Goal: Communication & Community: Share content

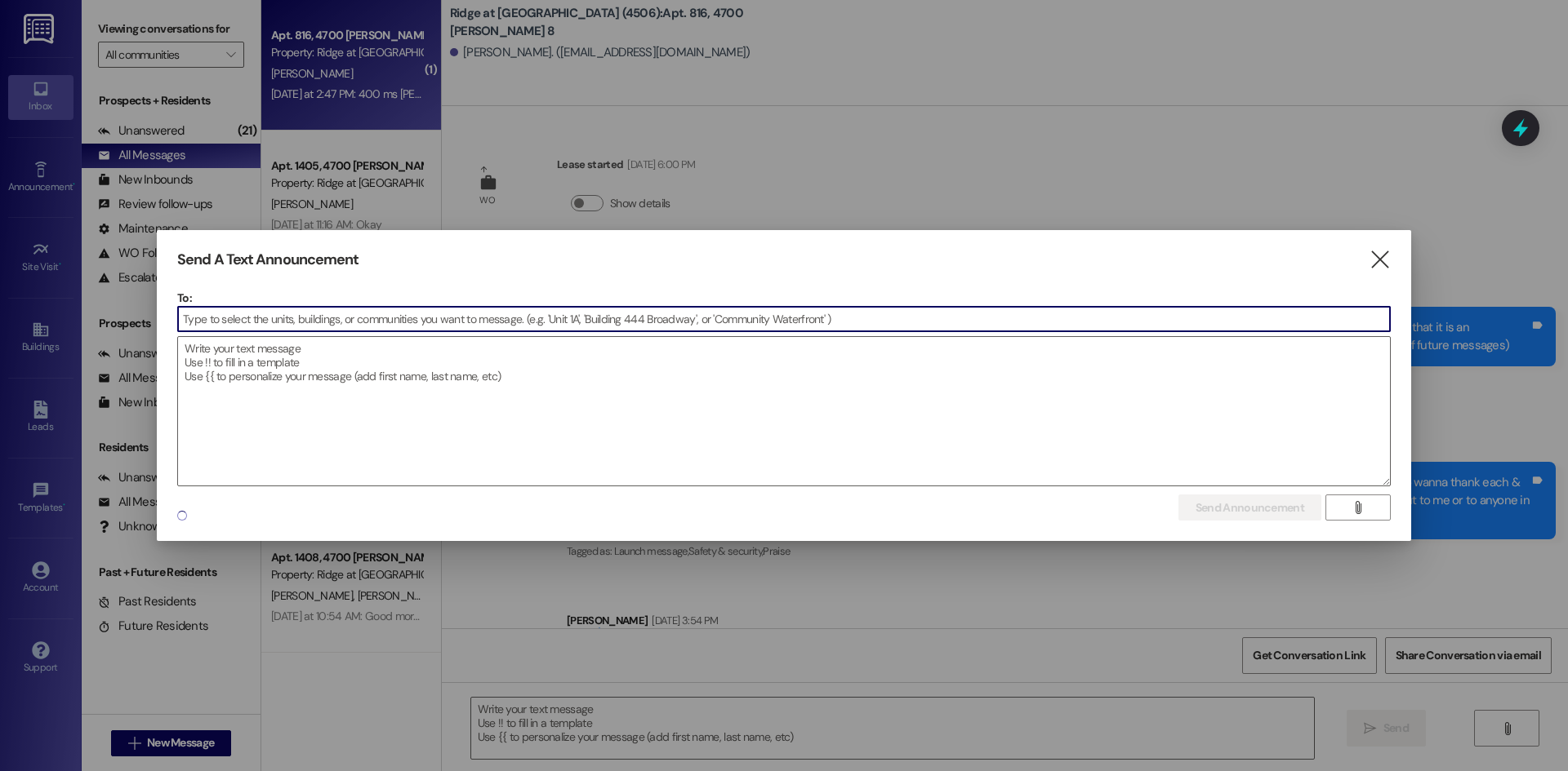
scroll to position [8938, 0]
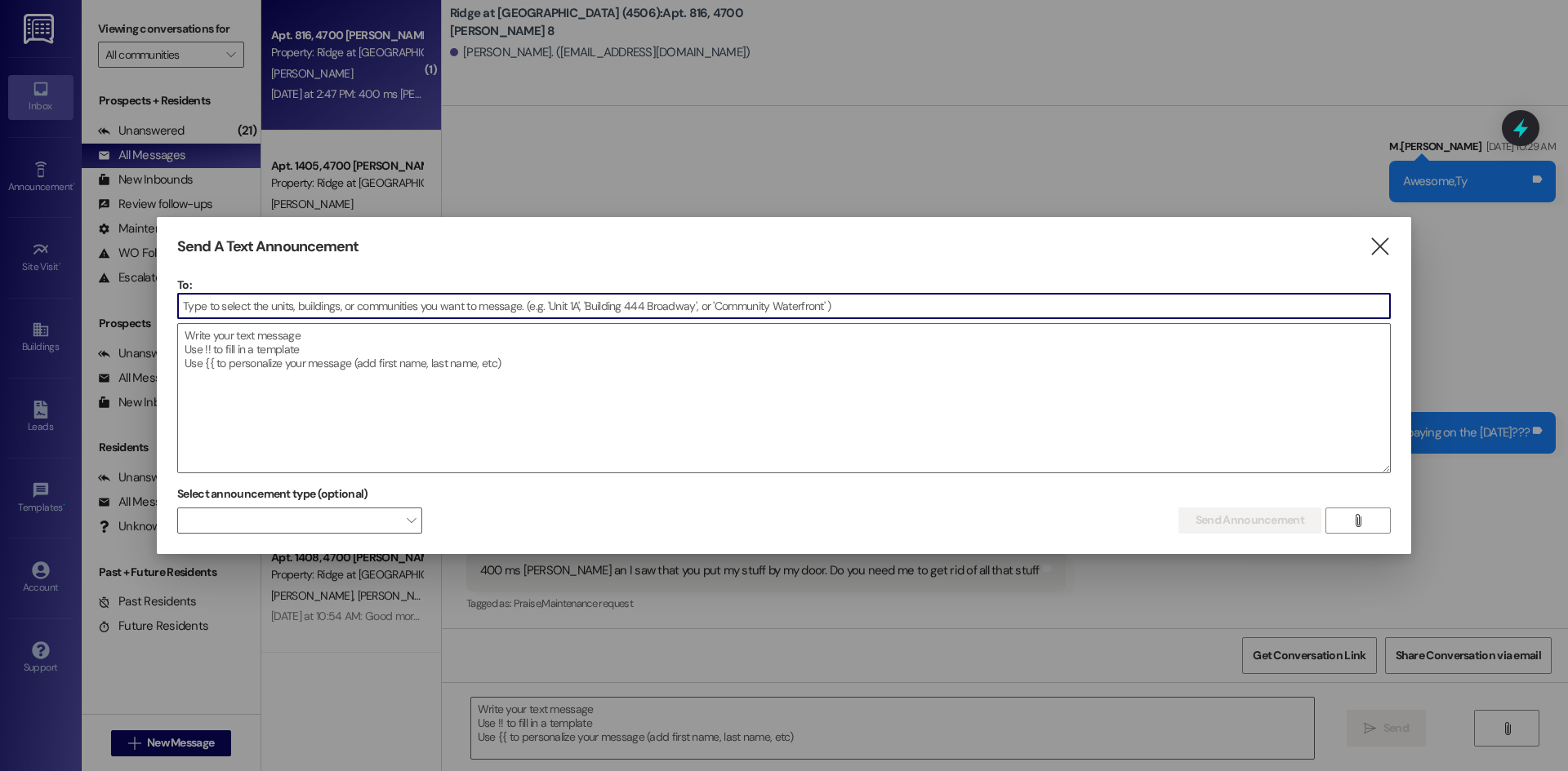
click at [204, 307] on input at bounding box center [784, 306] width 1212 height 24
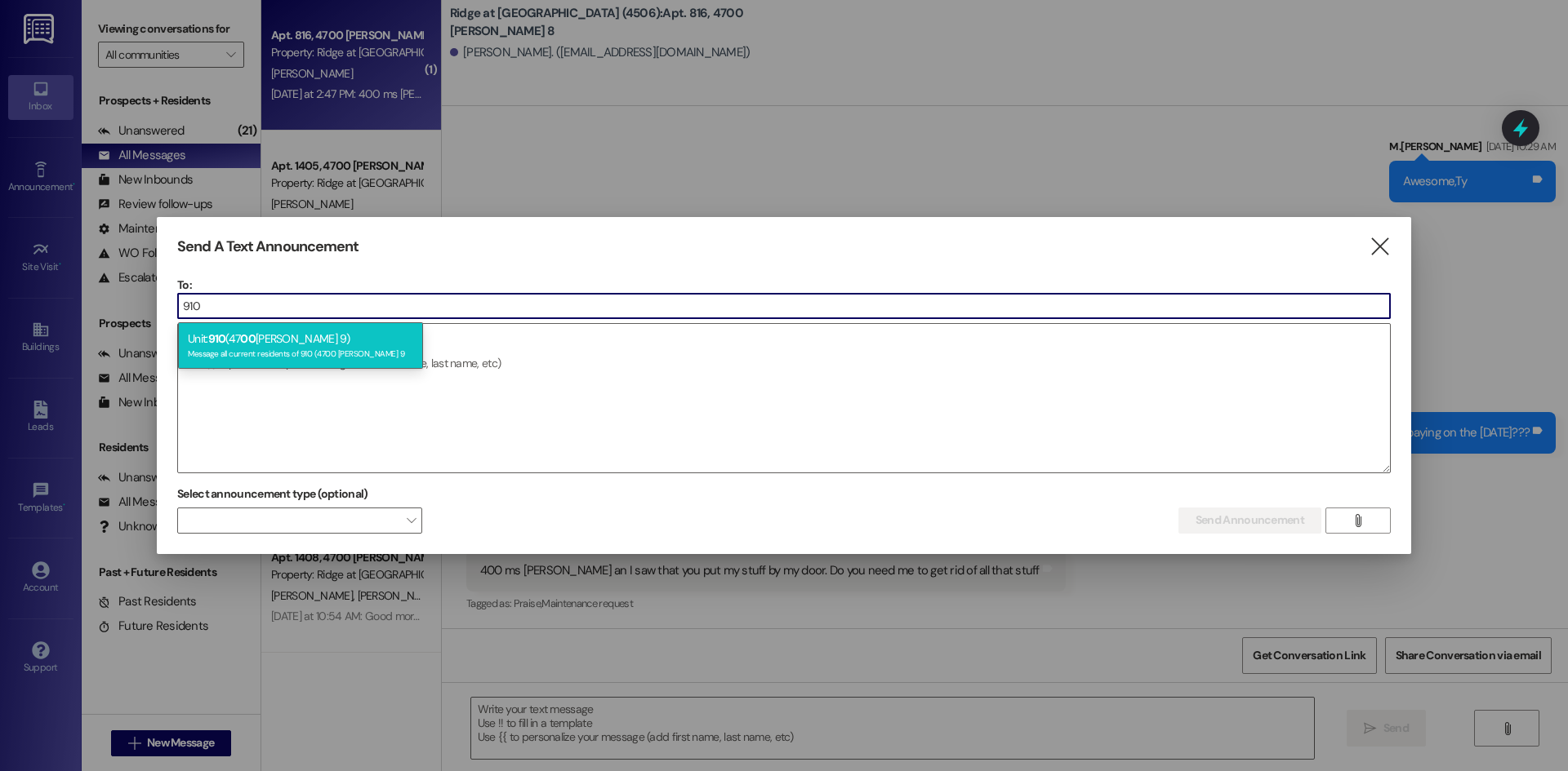
type input "910"
click at [220, 345] on span "910" at bounding box center [217, 339] width 18 height 15
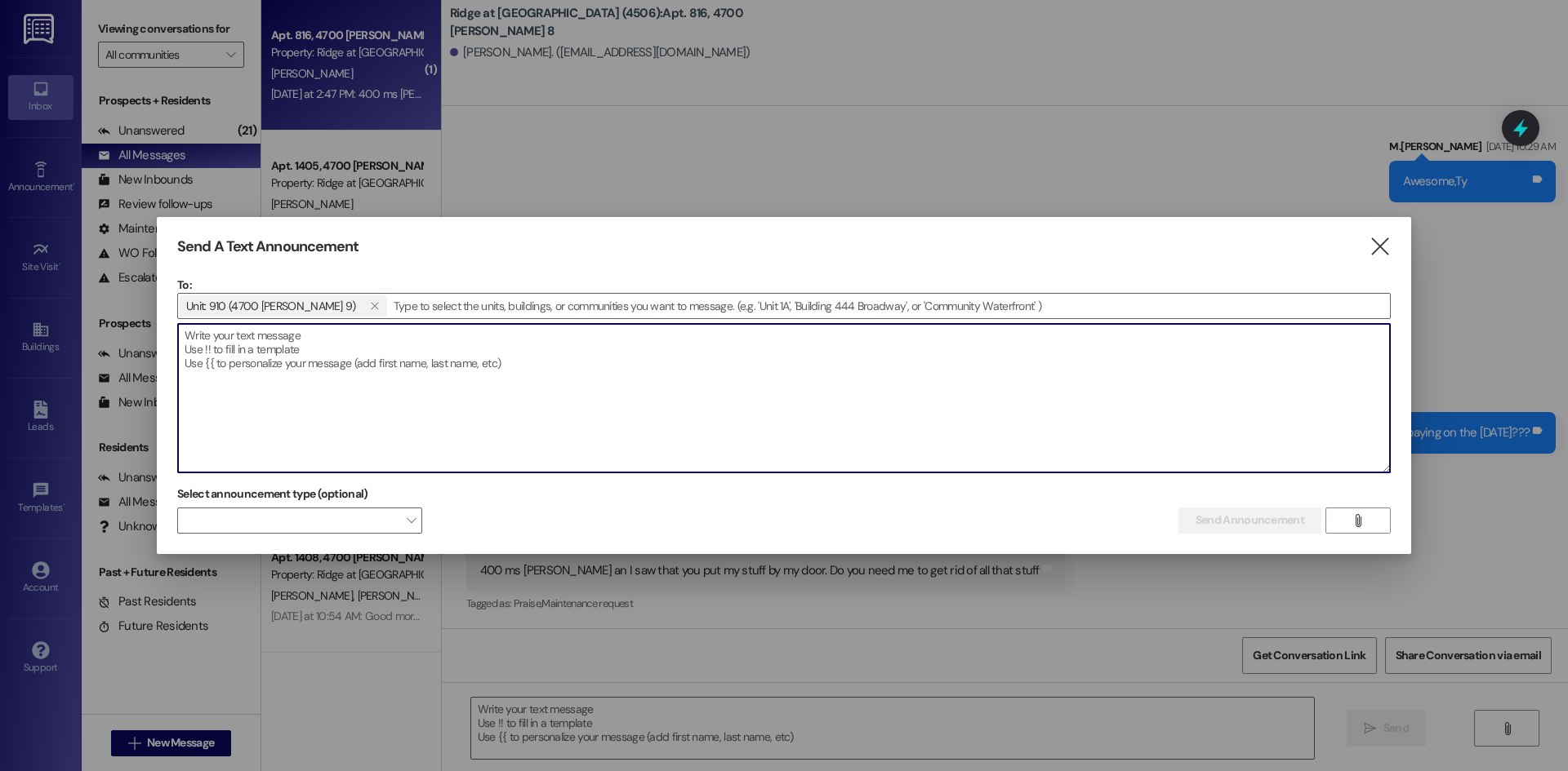
paste textarea "$942.70 Good morning,This balance must be paid ASAP! Your bank returned your pa…"
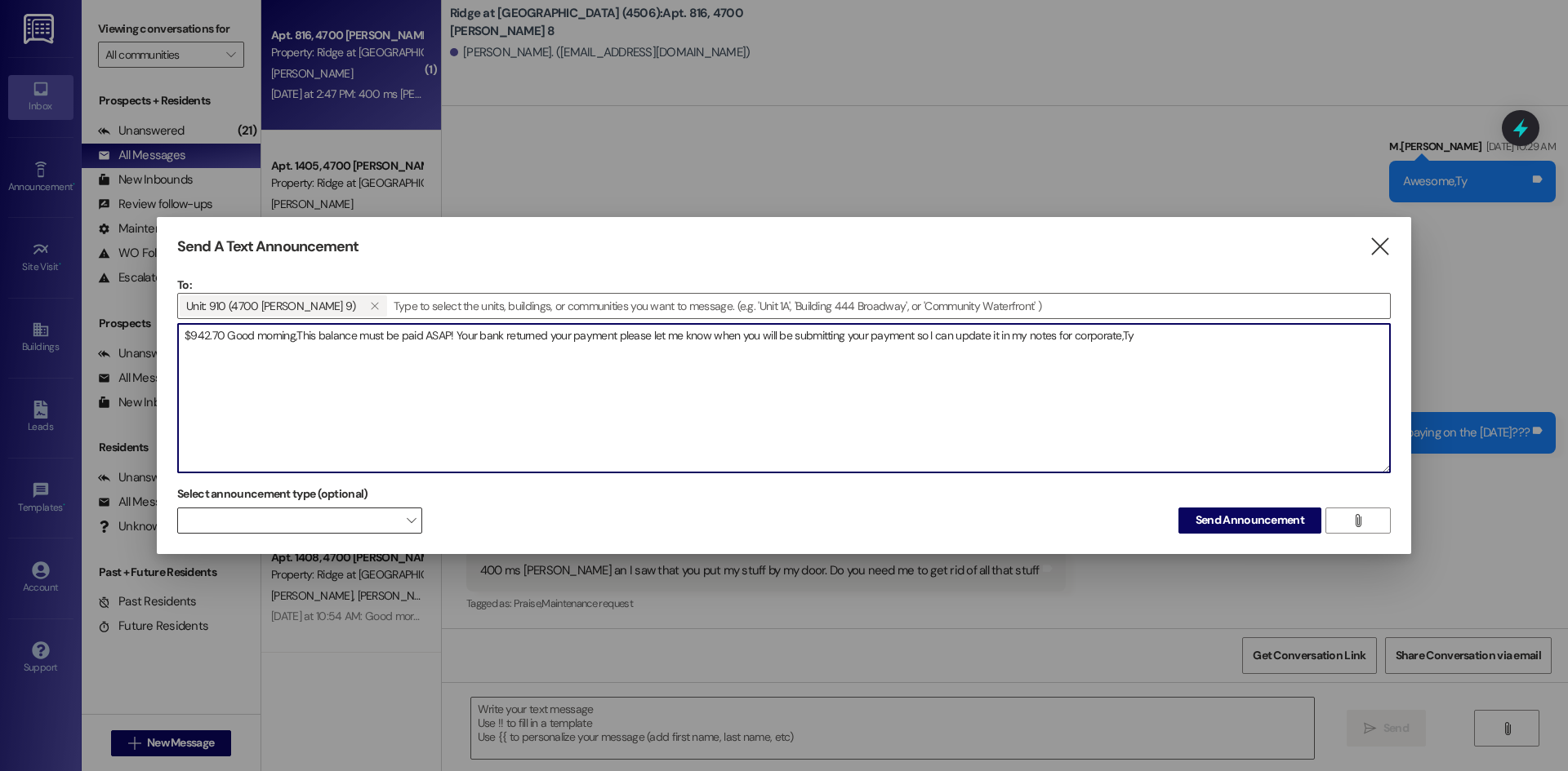
type textarea "$942.70 Good morning,This balance must be paid ASAP! Your bank returned your pa…"
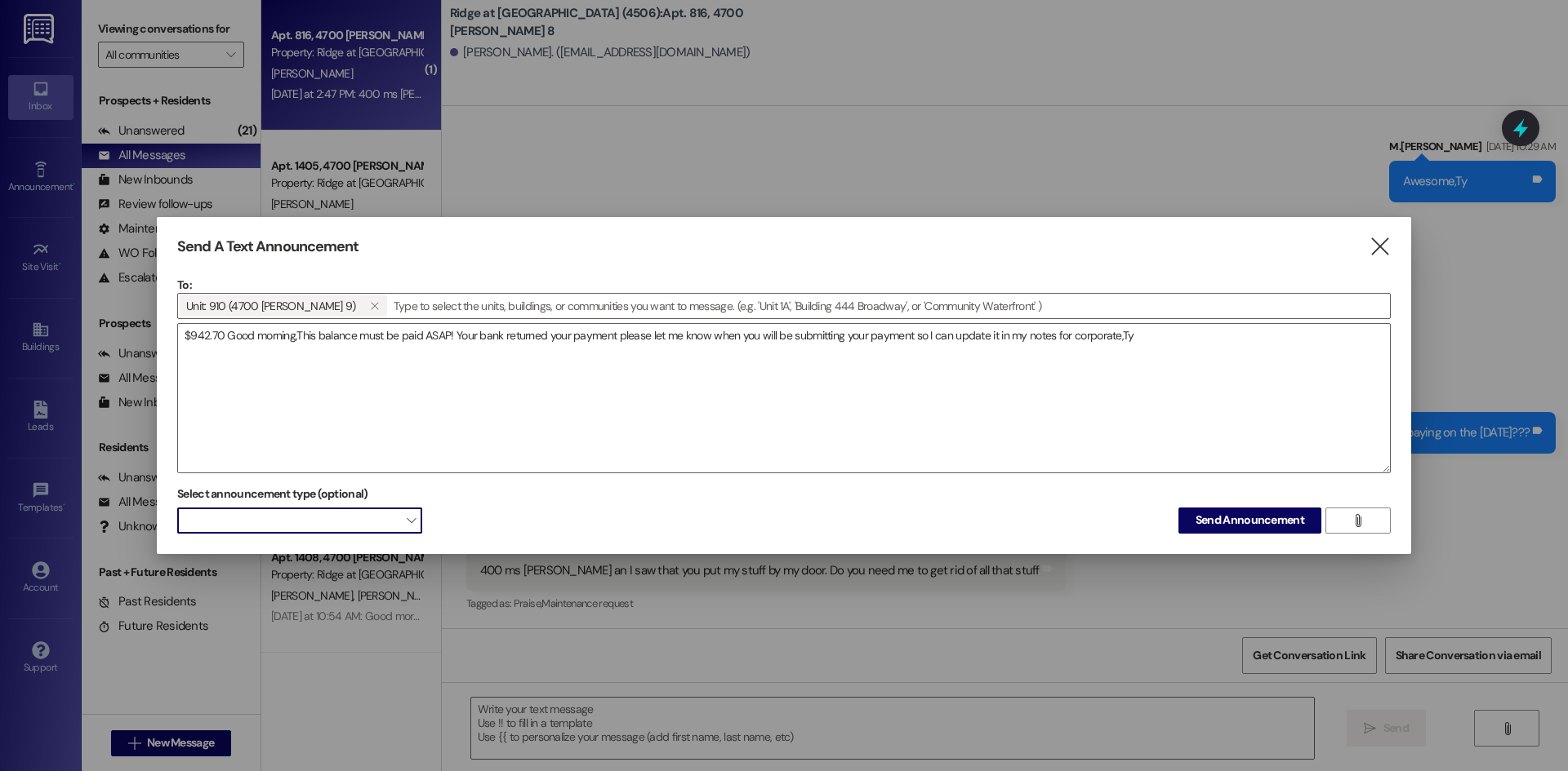
click at [260, 507] on span at bounding box center [300, 520] width 245 height 26
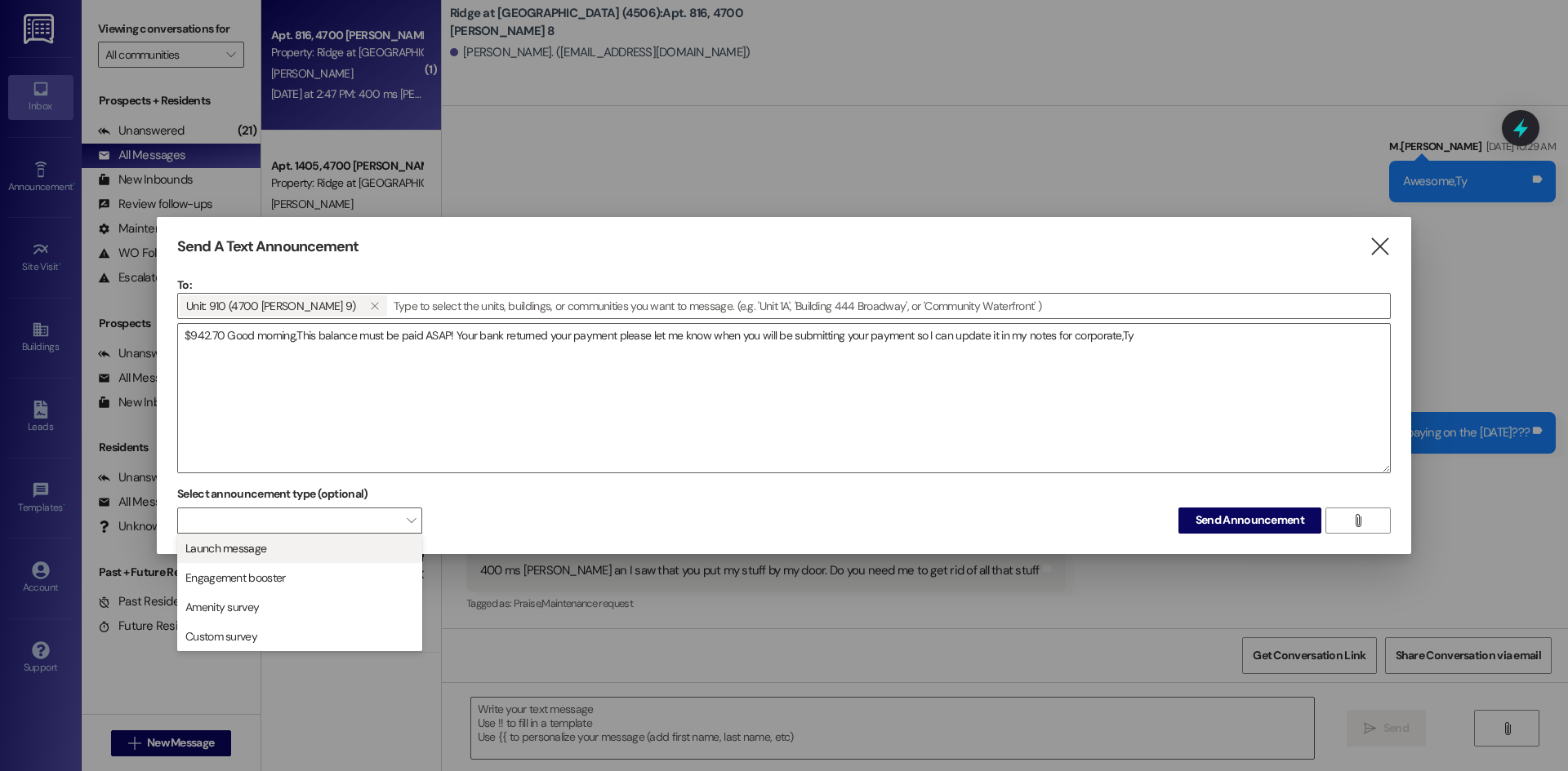
click at [275, 552] on span "Launch message" at bounding box center [300, 548] width 231 height 18
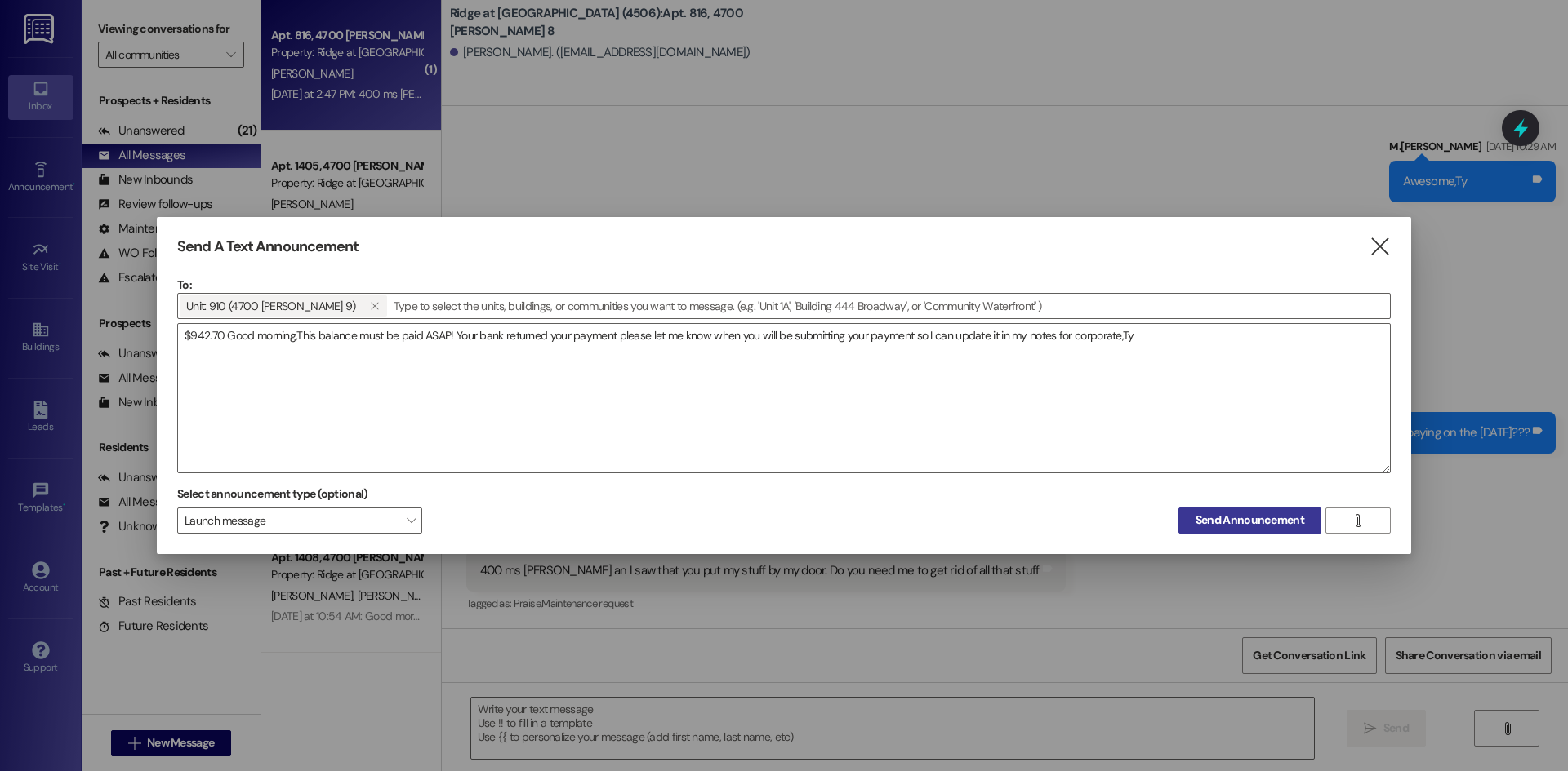
click at [1218, 507] on button "Send Announcement" at bounding box center [1250, 520] width 143 height 26
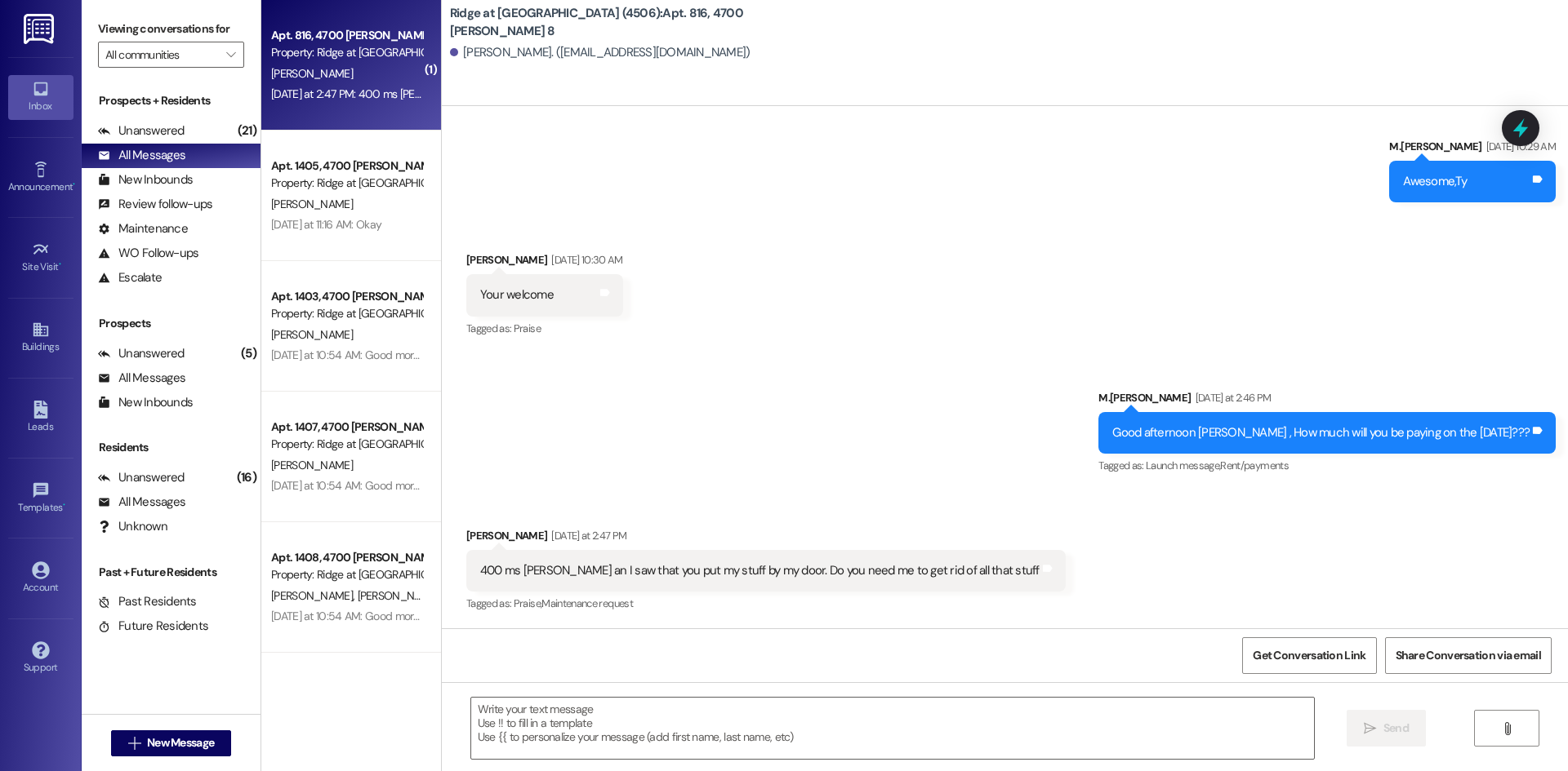
scroll to position [9052, 0]
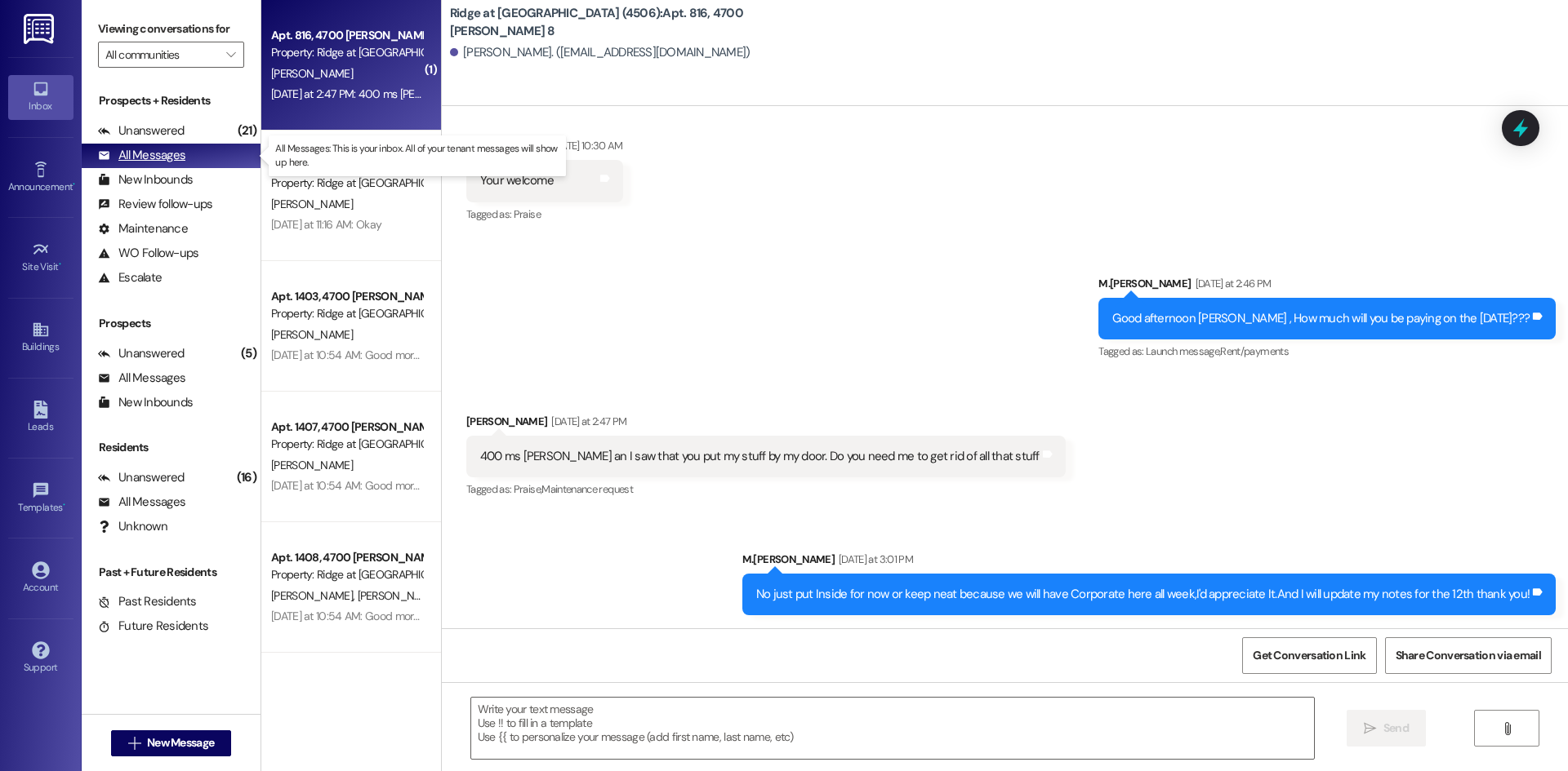
click at [176, 156] on div "All Messages" at bounding box center [142, 155] width 87 height 17
click at [50, 189] on div "Announcement •" at bounding box center [40, 187] width 81 height 17
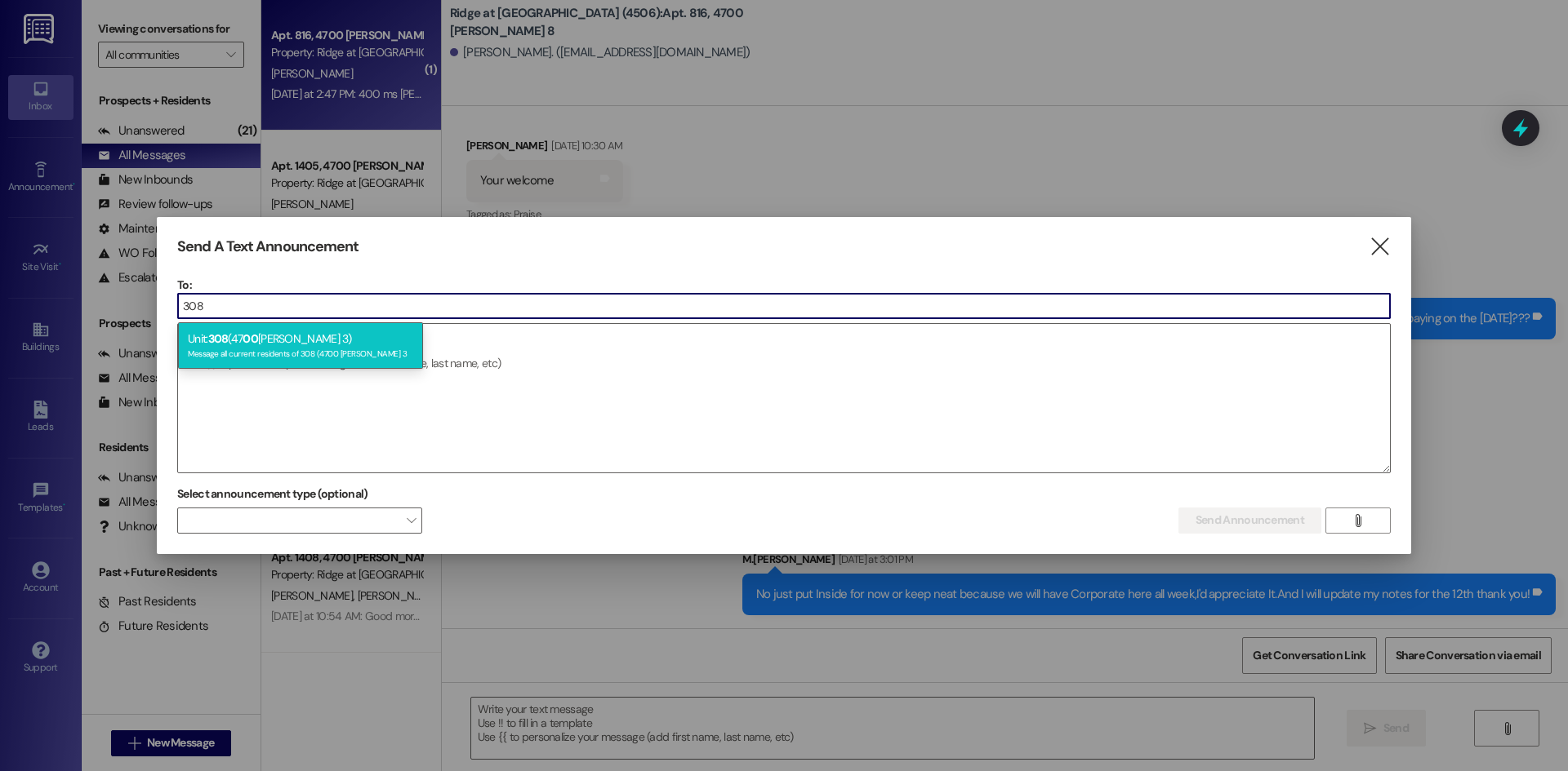
type input "308"
click at [344, 337] on div "Unit: 308 (47 00 [PERSON_NAME] 3) Message all current residents of 308 (4700 [P…" at bounding box center [300, 345] width 245 height 46
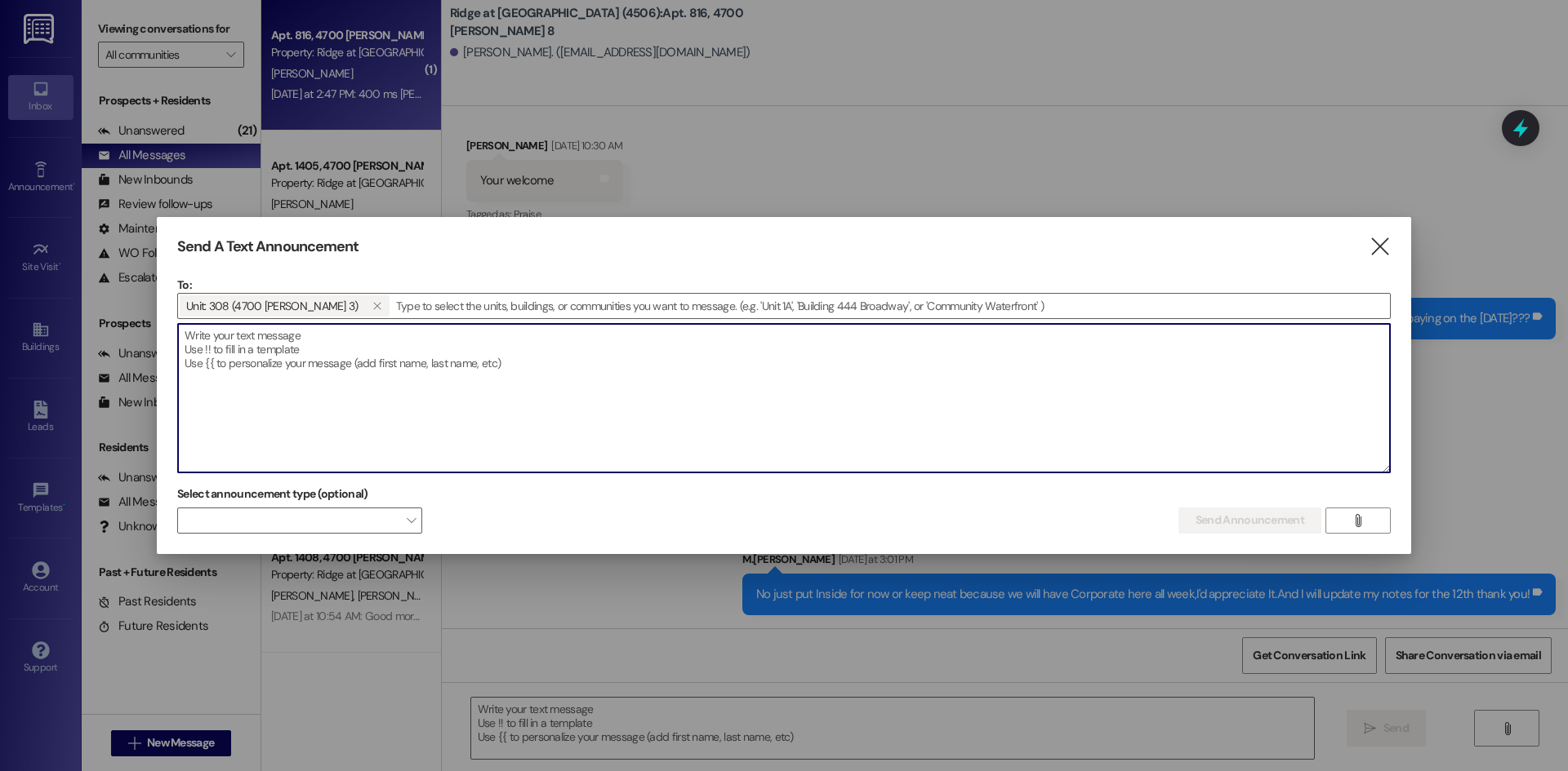
paste textarea "Good morning,I need to know when you will be paying your rent We will be passin…"
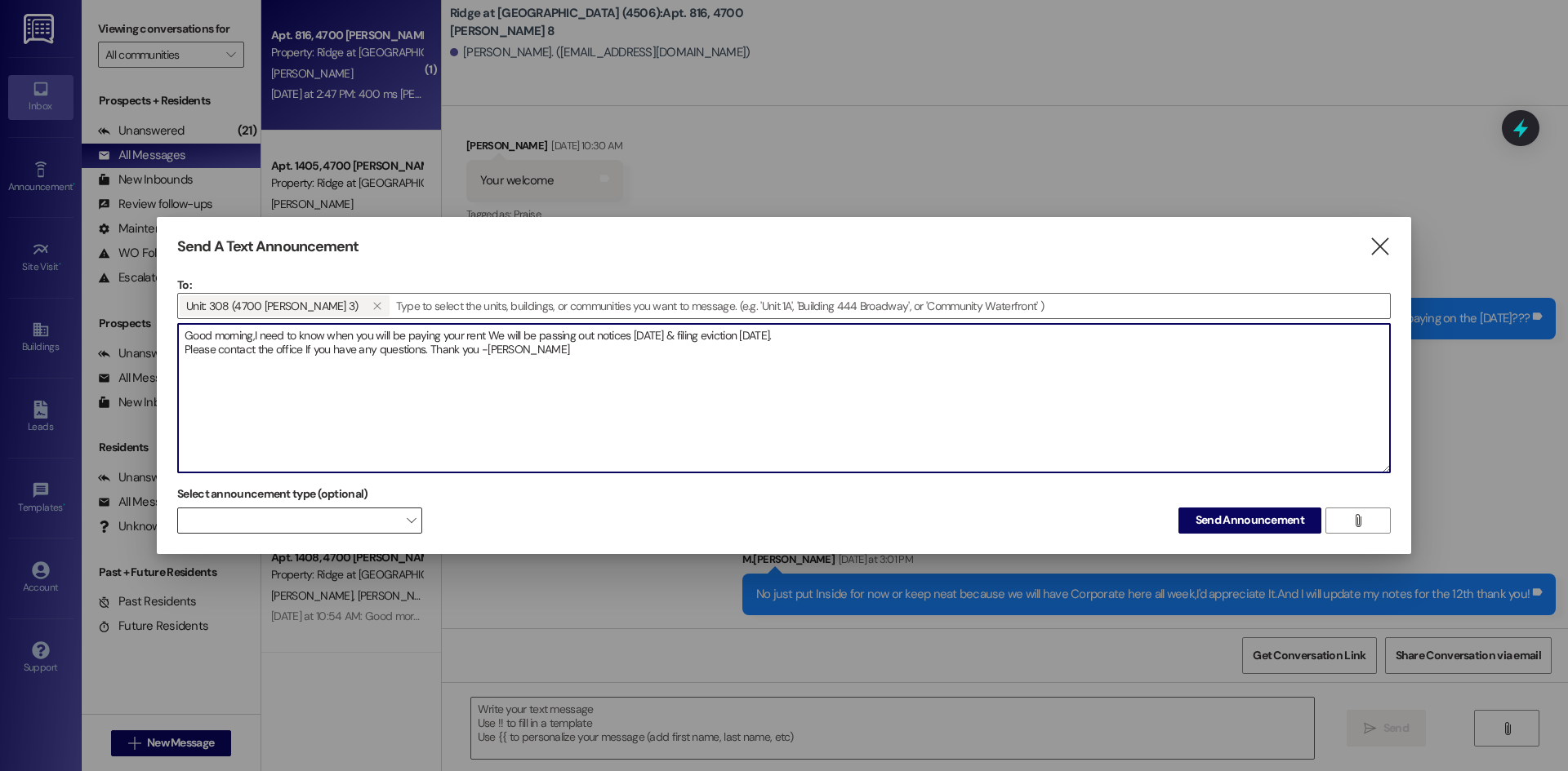
type textarea "Good morning,I need to know when you will be paying your rent We will be passin…"
click at [402, 520] on span at bounding box center [300, 520] width 245 height 26
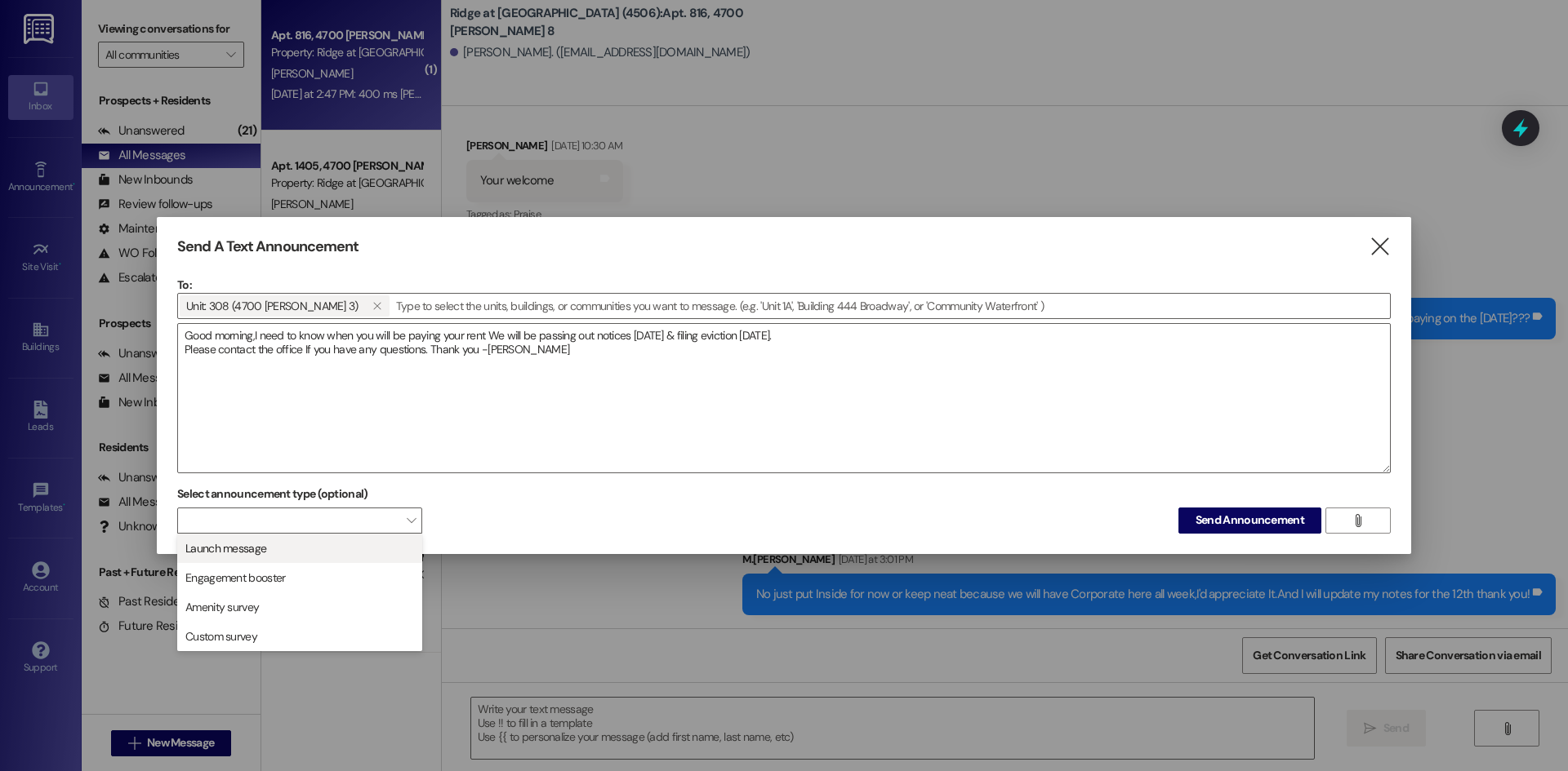
click at [337, 551] on span "Launch message" at bounding box center [300, 548] width 231 height 18
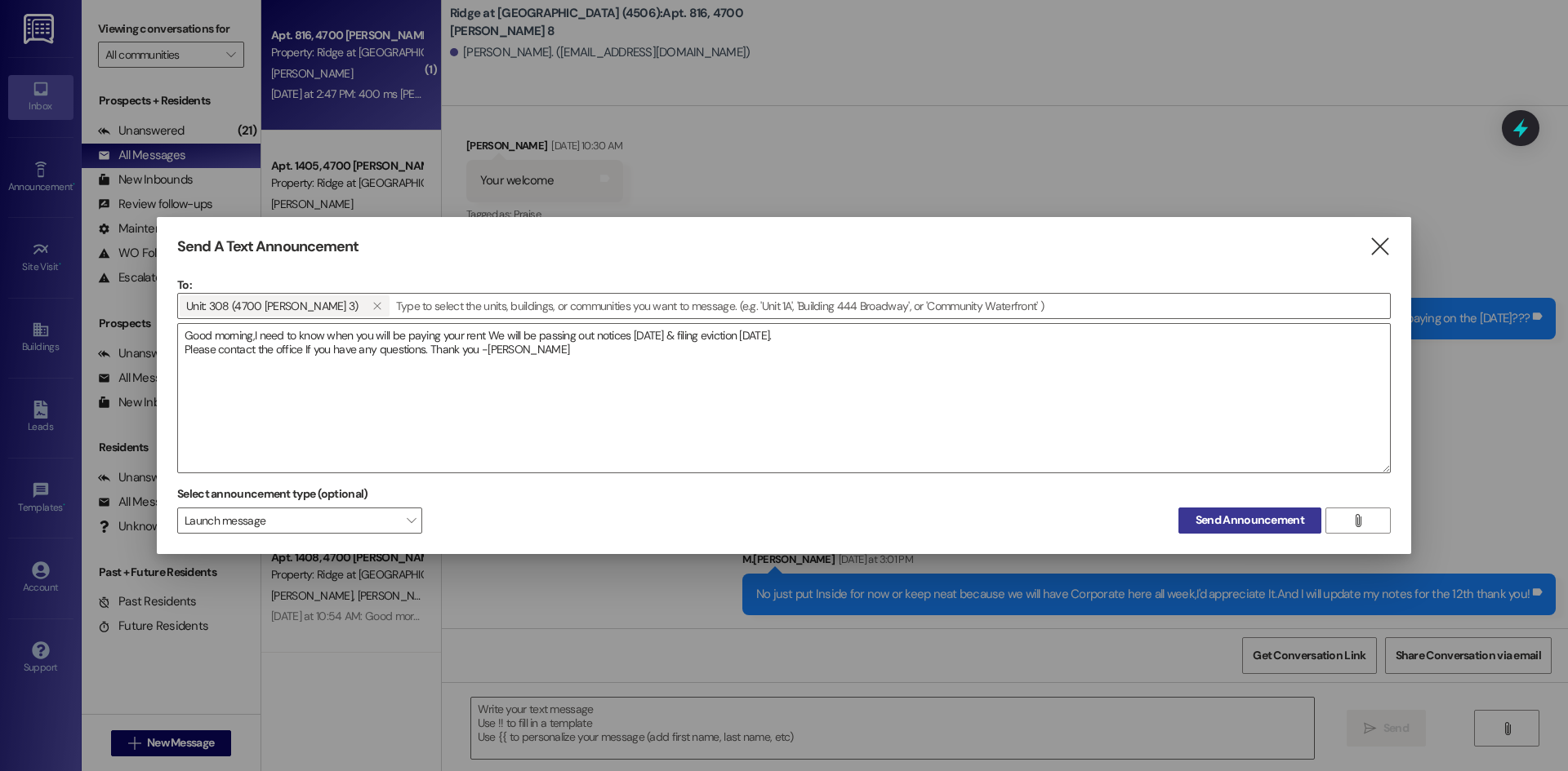
click at [1295, 517] on span "Send Announcement" at bounding box center [1250, 520] width 108 height 17
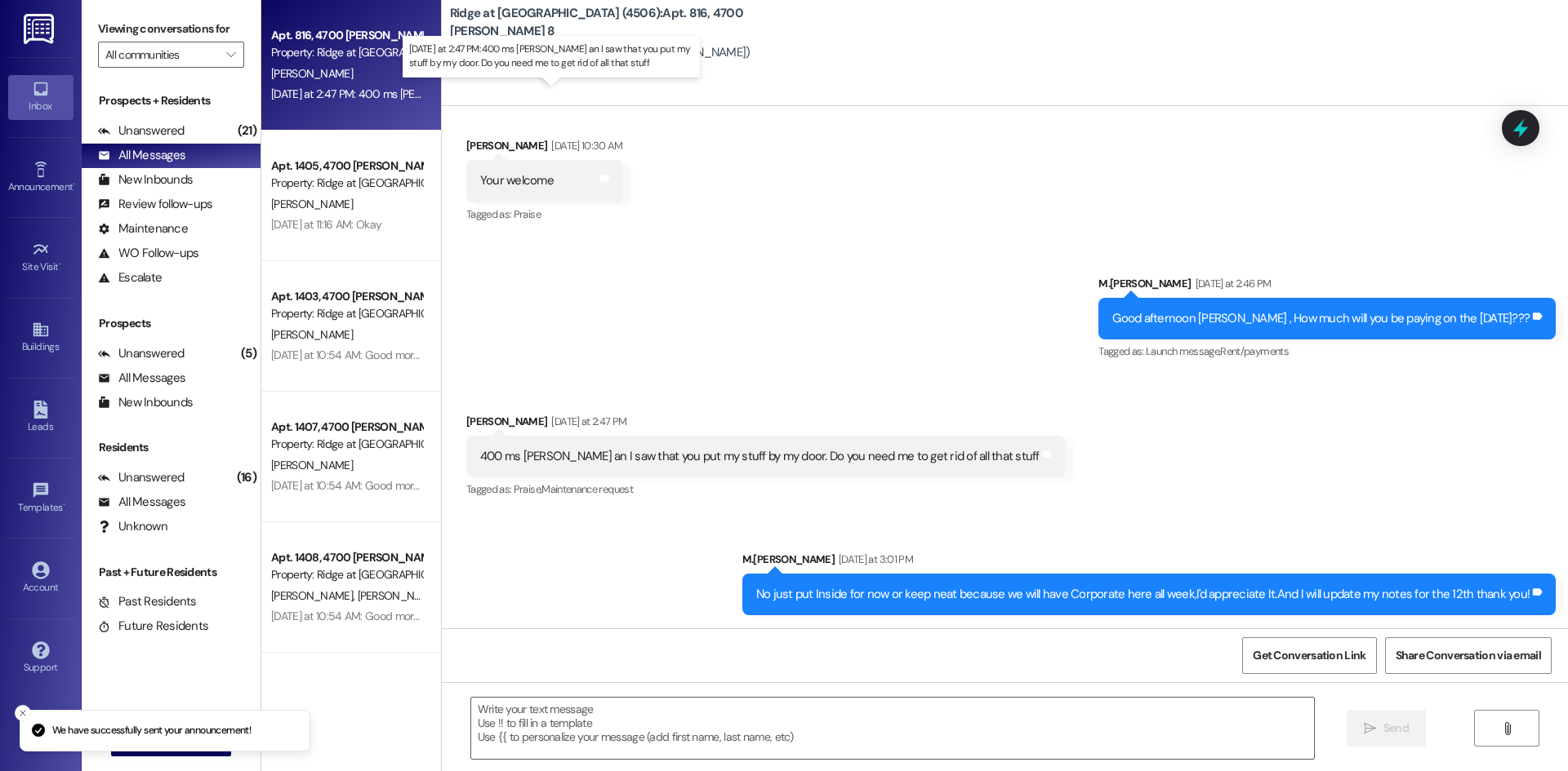
click at [349, 88] on div "[DATE] at 2:47 PM: 400 ms [PERSON_NAME] an I saw that you put my stuff by my do…" at bounding box center [576, 93] width 610 height 15
